Goal: Task Accomplishment & Management: Use online tool/utility

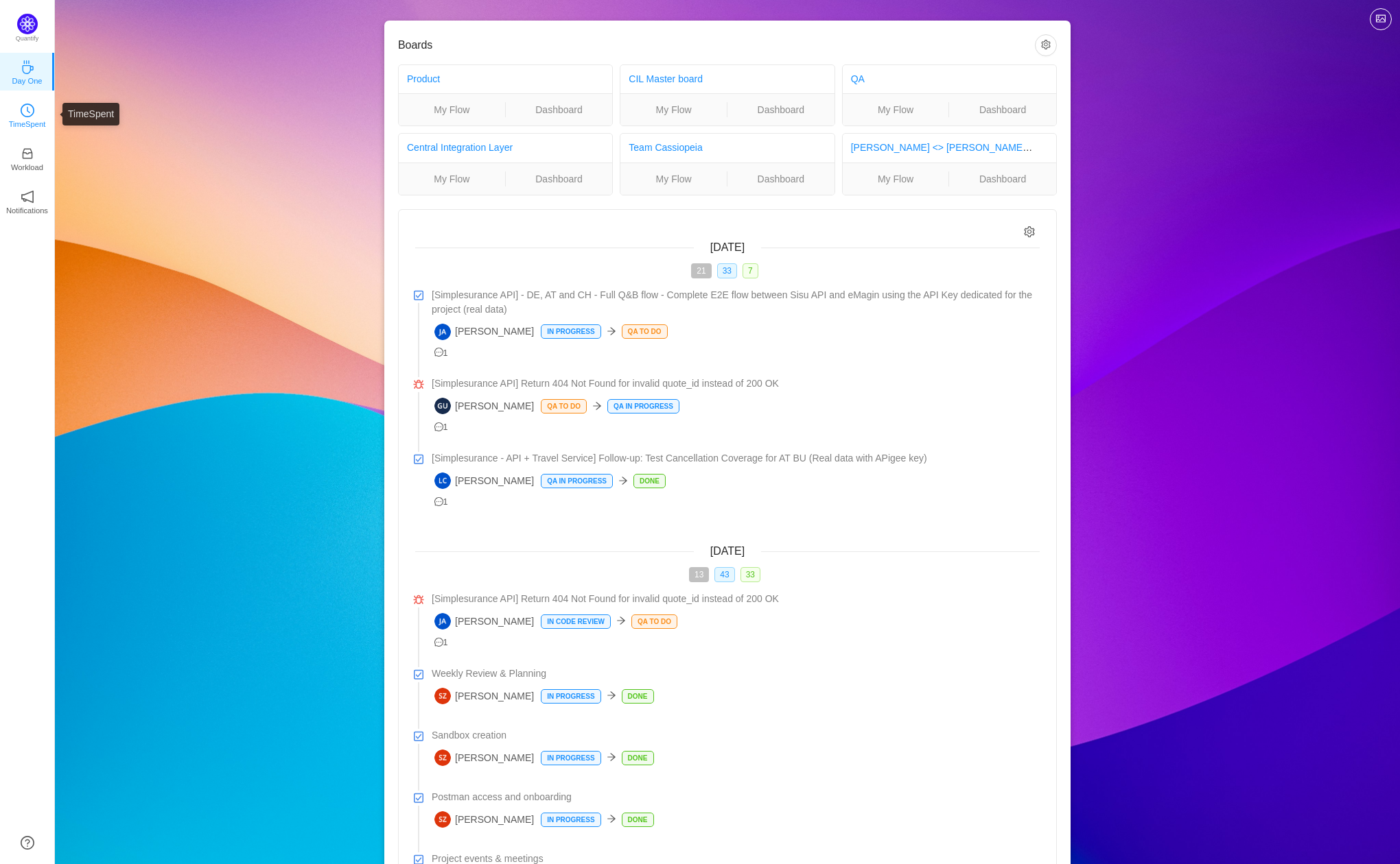
click at [20, 112] on icon "icon: clock-circle" at bounding box center [27, 110] width 13 height 13
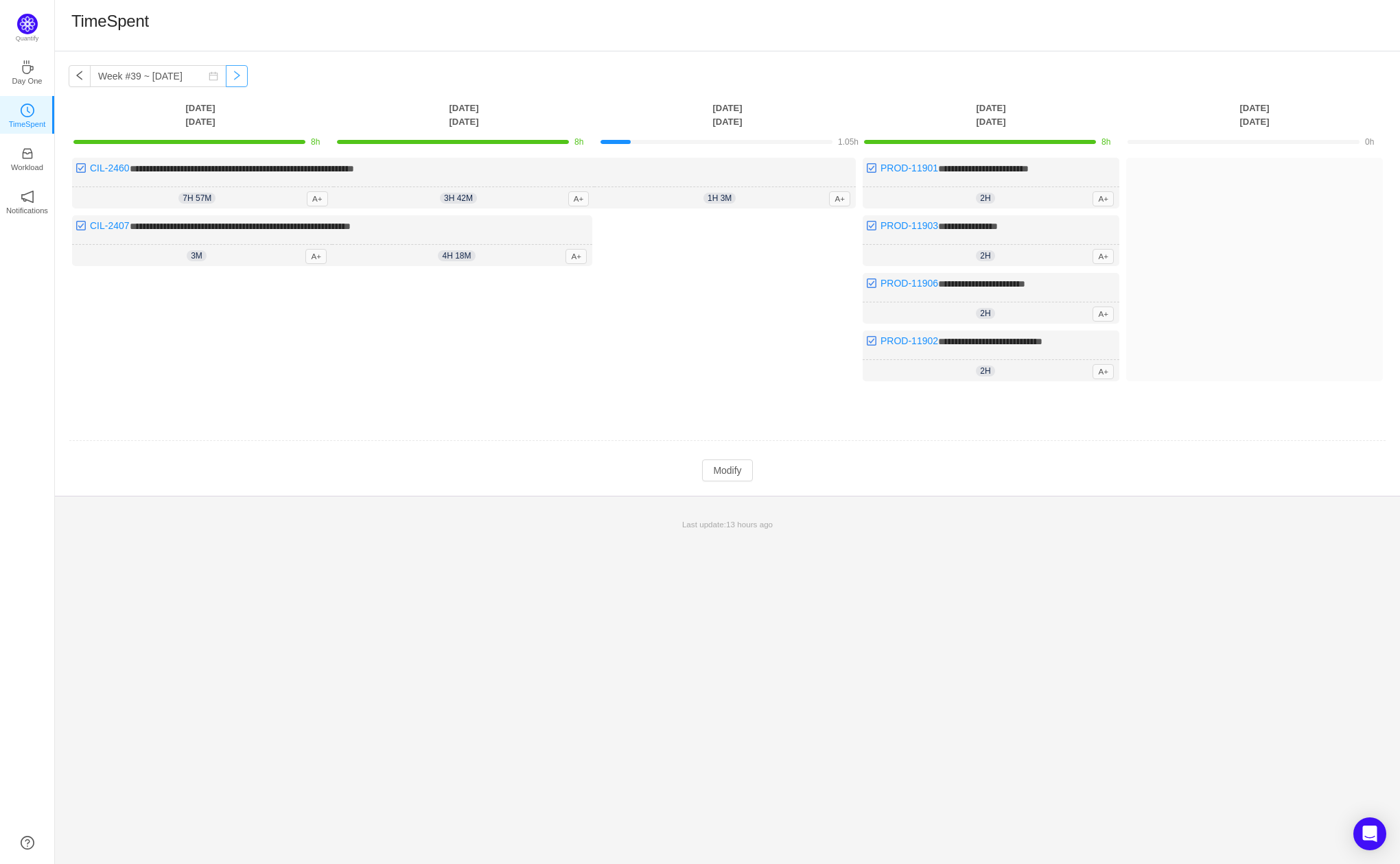
click at [225, 79] on button "button" at bounding box center [236, 76] width 22 height 22
click at [79, 73] on button "button" at bounding box center [79, 76] width 22 height 22
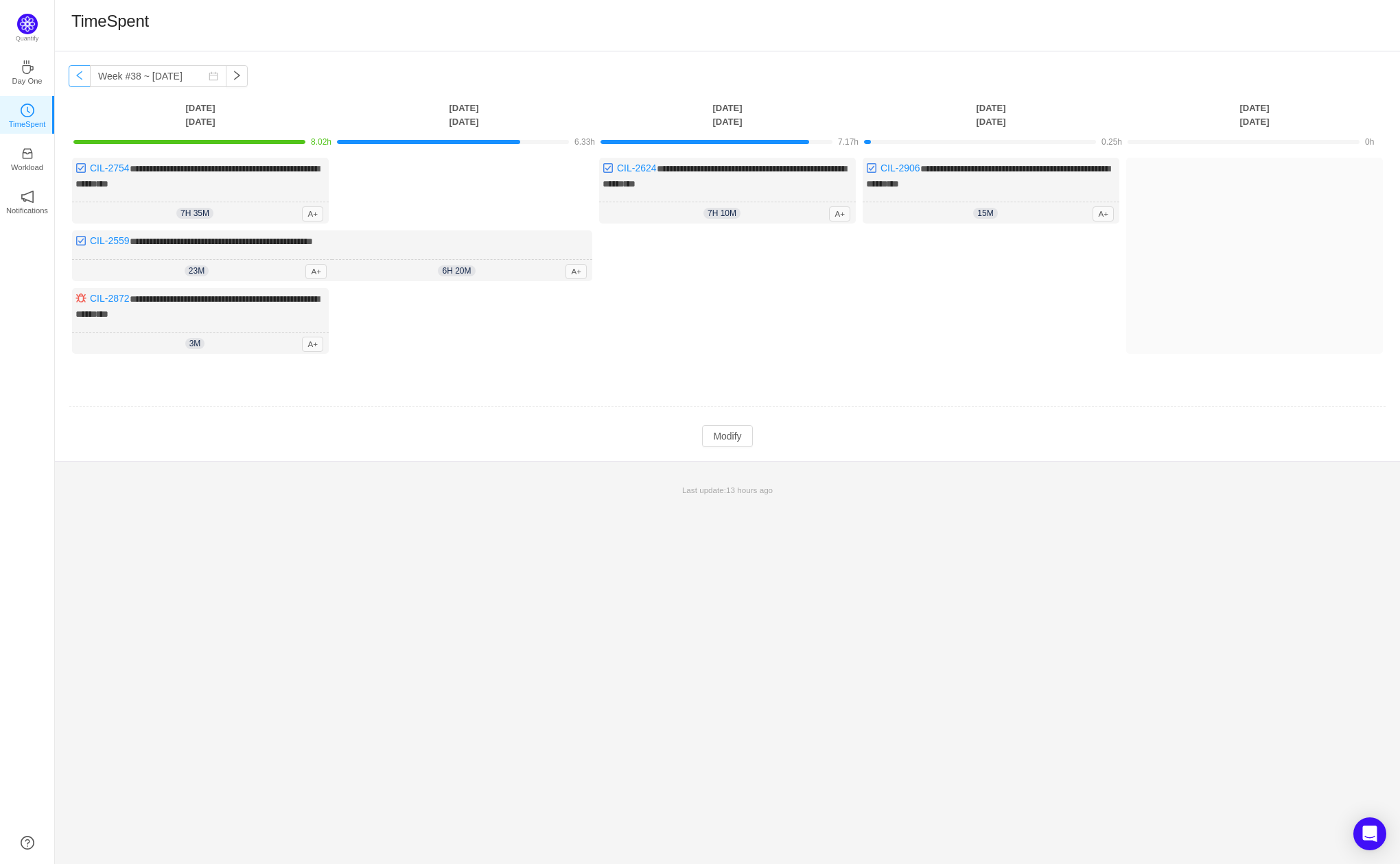
click at [79, 73] on button "button" at bounding box center [79, 76] width 22 height 22
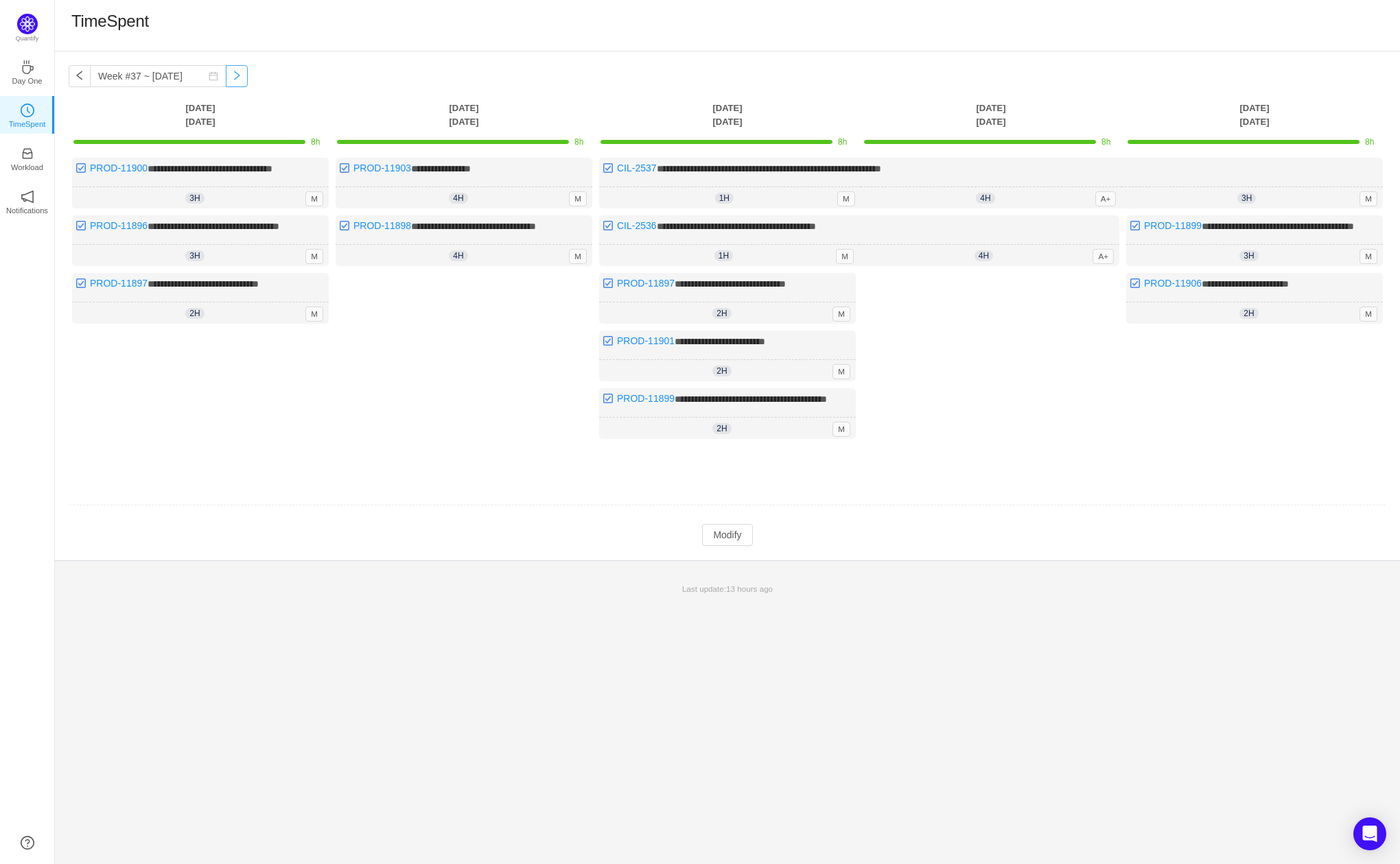
click at [225, 73] on button "button" at bounding box center [236, 76] width 22 height 22
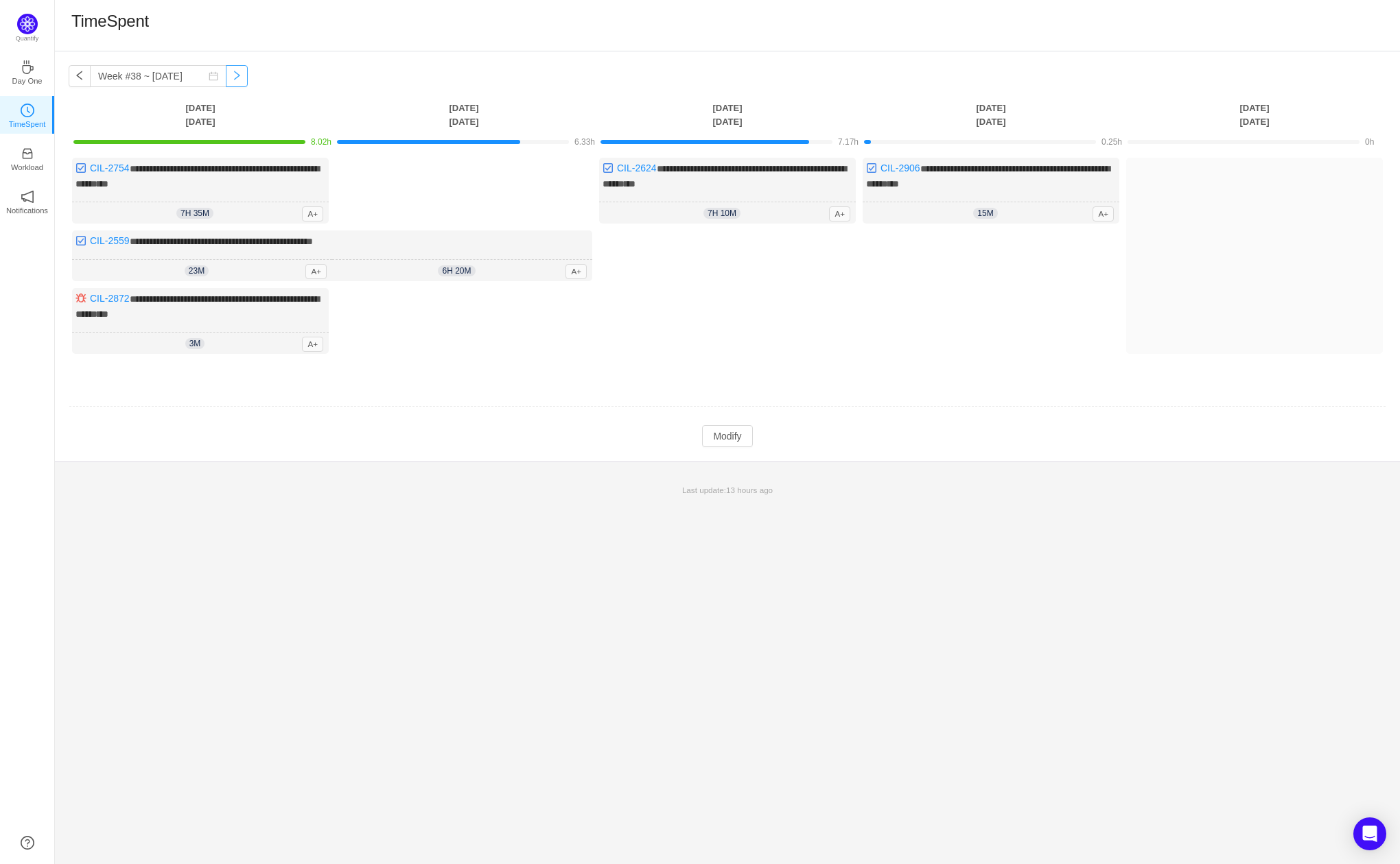
click at [225, 73] on button "button" at bounding box center [236, 76] width 22 height 22
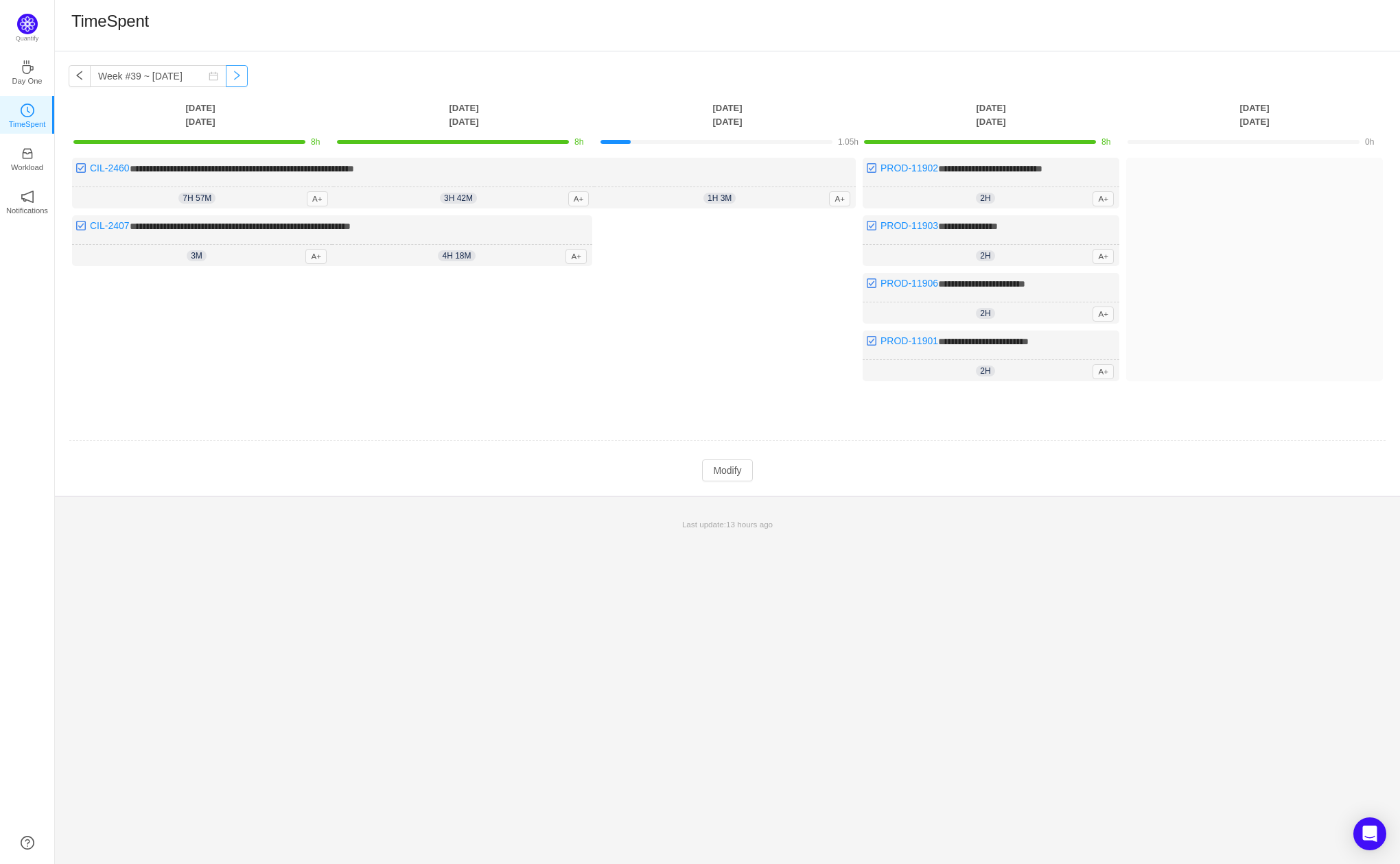
click at [225, 73] on button "button" at bounding box center [236, 76] width 22 height 22
type input "Week #39 ~ [DATE]"
